Goal: Information Seeking & Learning: Learn about a topic

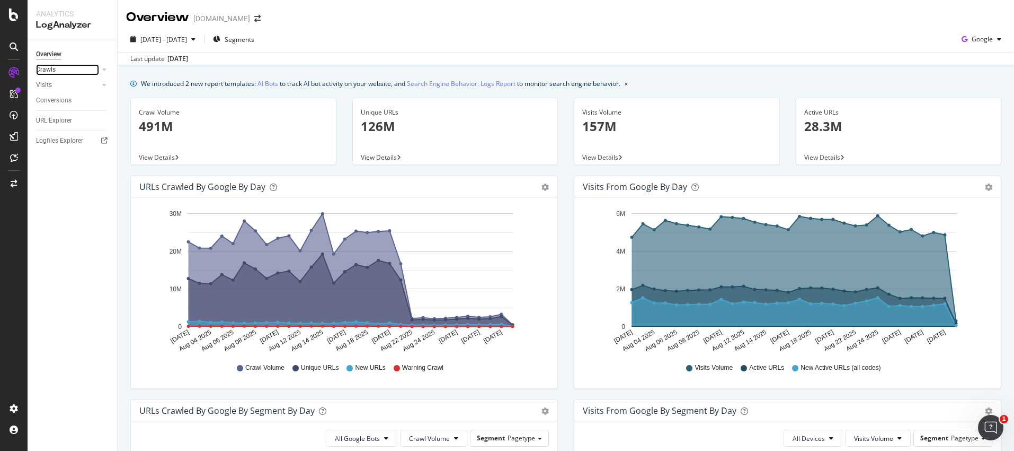
click at [98, 67] on div at bounding box center [94, 69] width 11 height 11
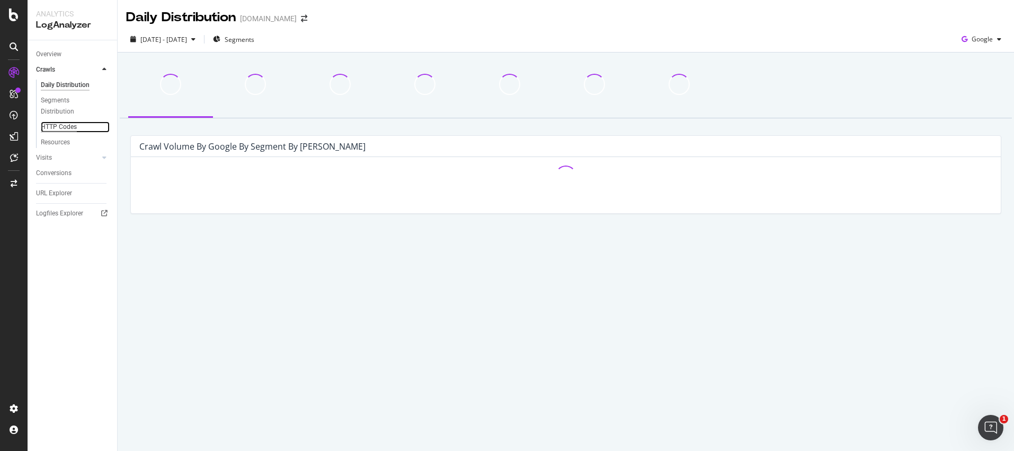
click at [71, 126] on div "HTTP Codes" at bounding box center [59, 126] width 36 height 11
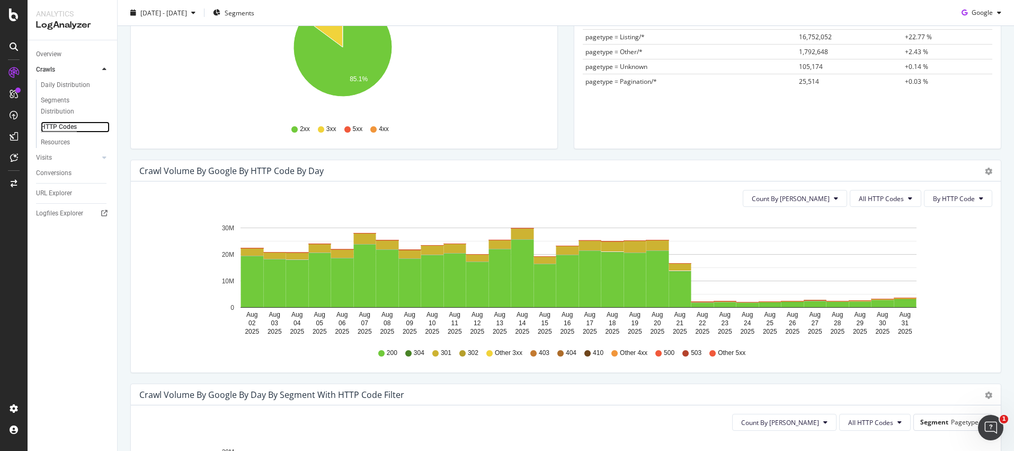
scroll to position [208, 0]
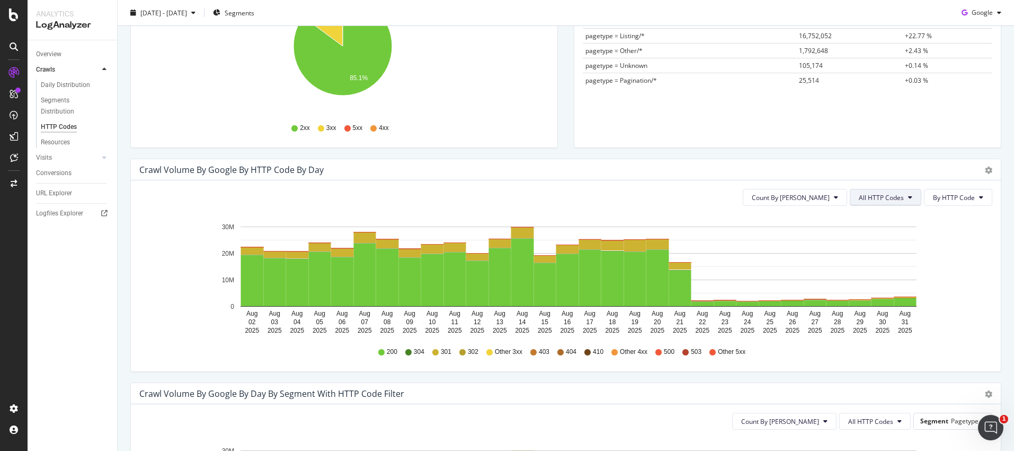
click at [889, 195] on span "All HTTP Codes" at bounding box center [881, 197] width 45 height 9
click at [871, 279] on span "3xx family" at bounding box center [880, 277] width 54 height 10
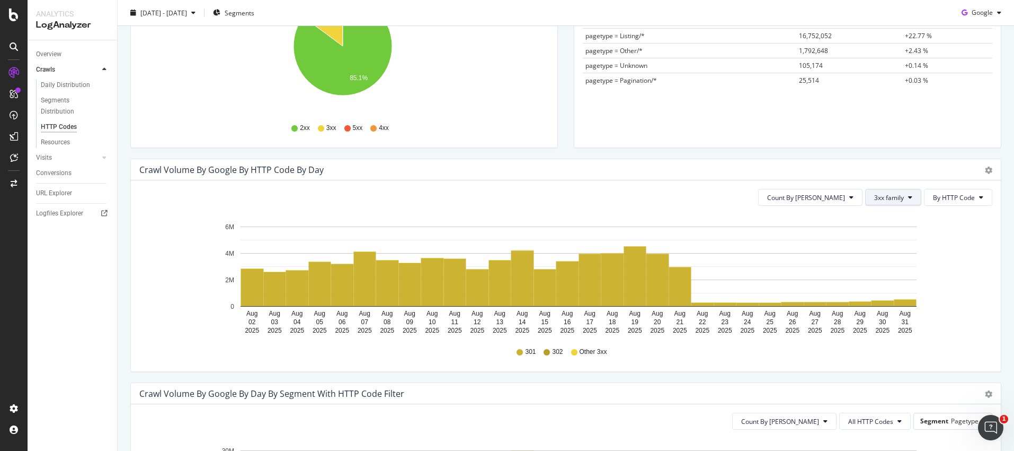
click at [886, 193] on span "3xx family" at bounding box center [890, 197] width 30 height 9
click at [886, 297] on span "4xx family" at bounding box center [894, 297] width 54 height 10
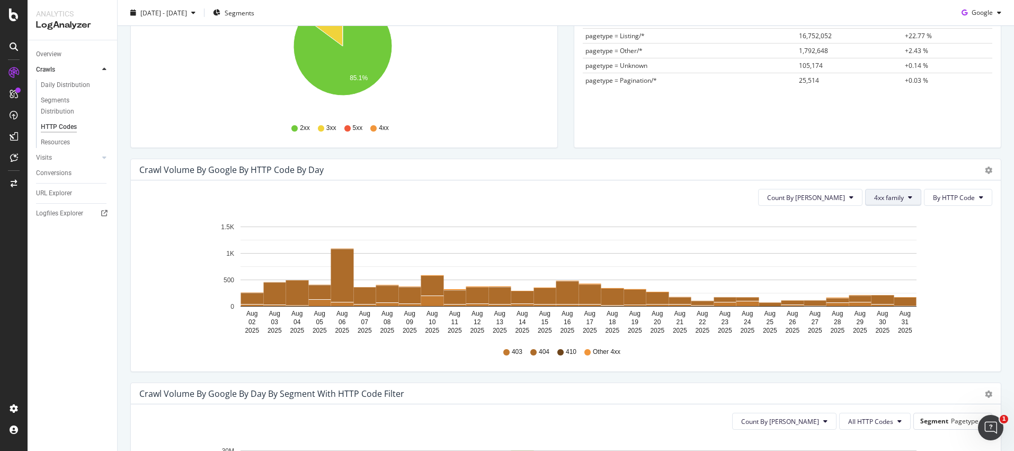
click at [892, 193] on span "4xx family" at bounding box center [890, 197] width 30 height 9
click at [888, 316] on span "5xx family" at bounding box center [894, 317] width 54 height 10
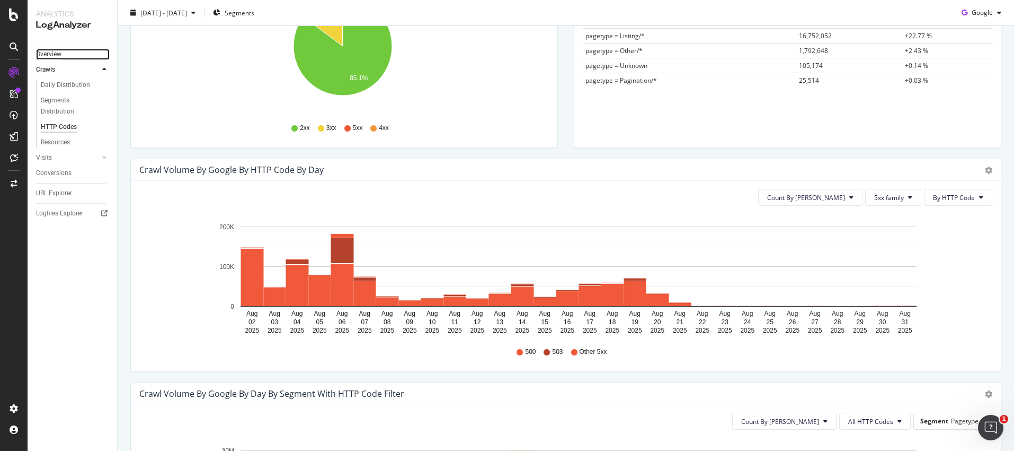
click at [53, 55] on div "Overview" at bounding box center [48, 54] width 25 height 11
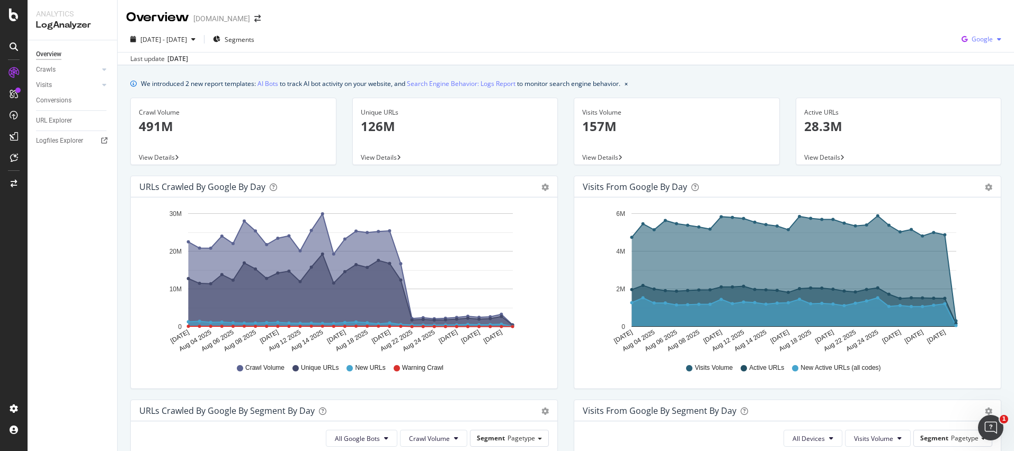
click at [986, 33] on div "Google" at bounding box center [982, 39] width 48 height 16
click at [968, 101] on span "OpenAI" at bounding box center [982, 100] width 39 height 10
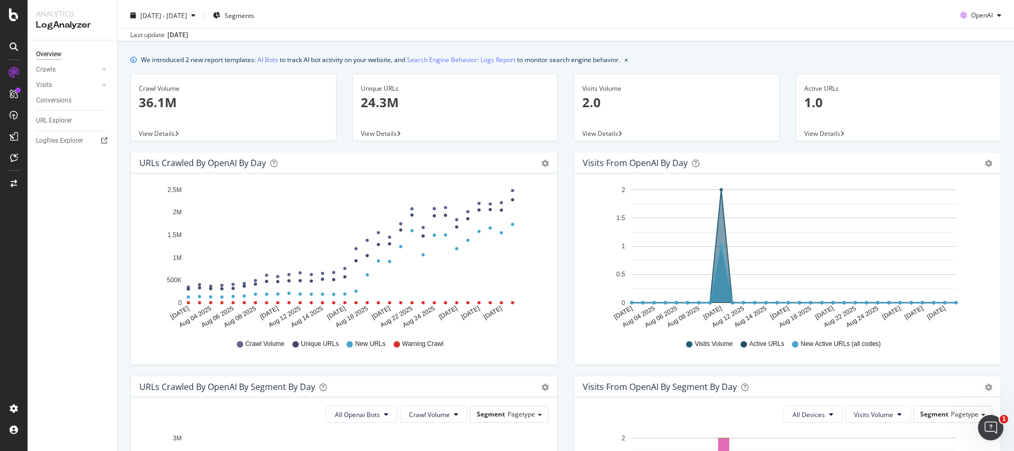
scroll to position [28, 0]
